Goal: Transaction & Acquisition: Purchase product/service

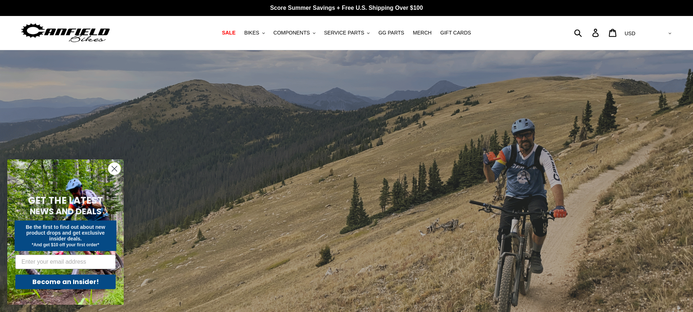
click at [113, 165] on circle "Close dialog" at bounding box center [114, 169] width 12 height 12
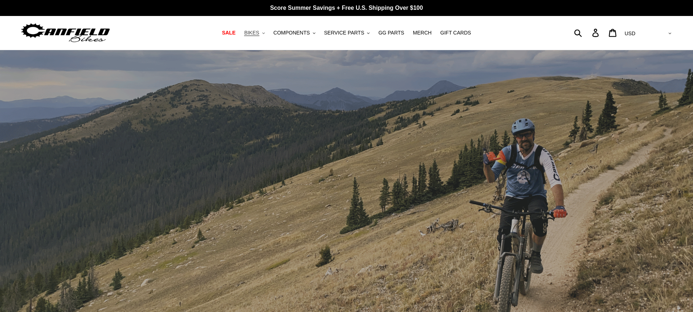
click at [259, 34] on span "BIKES" at bounding box center [251, 33] width 15 height 6
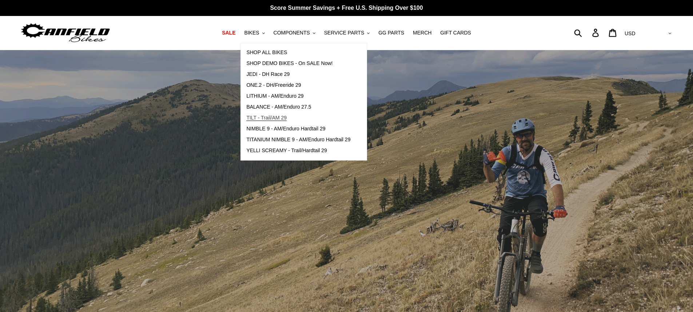
click at [287, 117] on span "TILT - Trail/AM 29" at bounding box center [266, 118] width 40 height 6
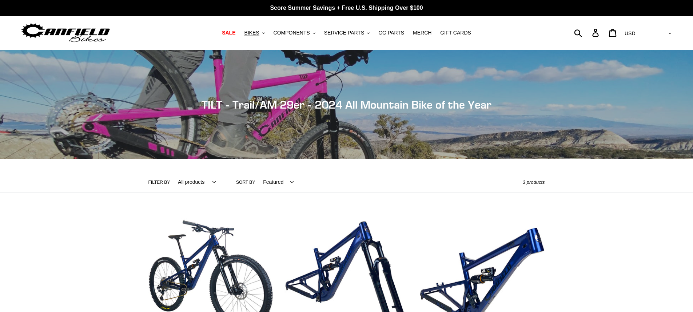
scroll to position [145, 0]
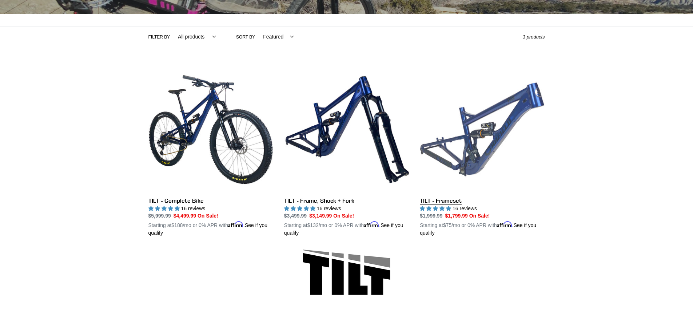
click at [481, 139] on link "TILT - Frameset" at bounding box center [482, 152] width 125 height 170
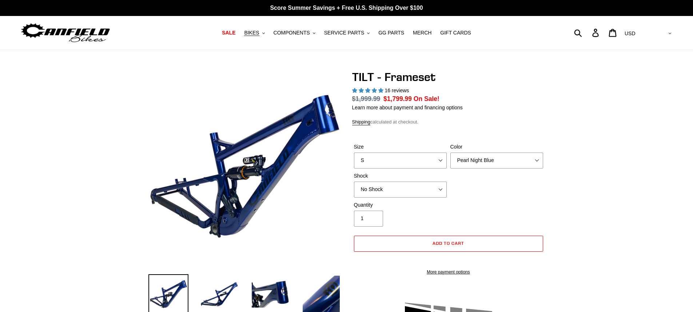
select select "highest-rating"
click at [438, 160] on select "S M L XL" at bounding box center [400, 161] width 93 height 16
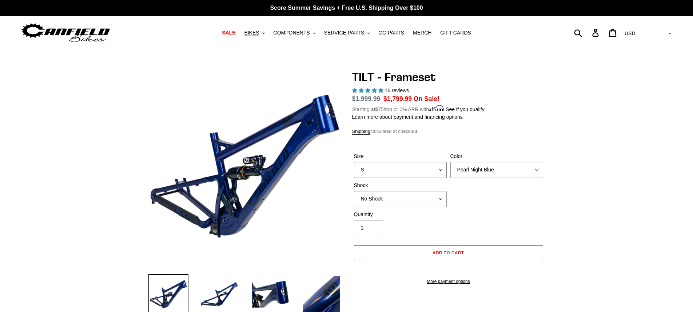
select select "M"
click at [354, 162] on select "S M L XL" at bounding box center [400, 170] width 93 height 16
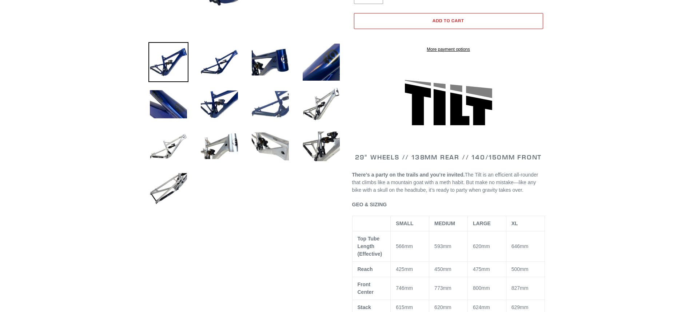
scroll to position [109, 0]
